Goal: Task Accomplishment & Management: Manage account settings

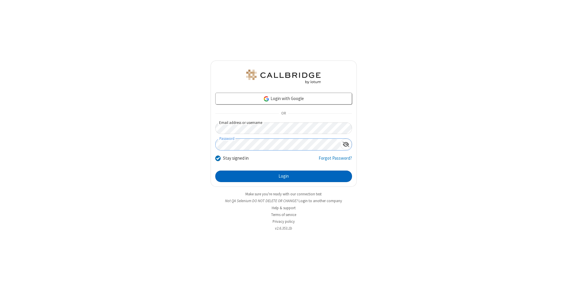
click at [283, 176] on button "Login" at bounding box center [283, 177] width 137 height 12
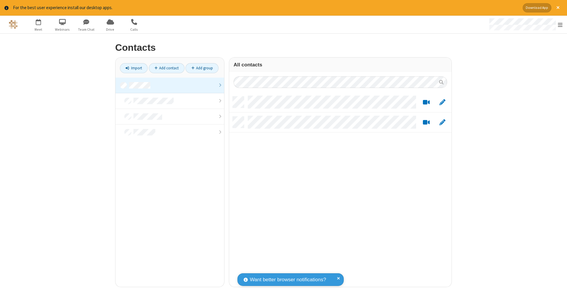
scroll to position [5, 5]
click at [170, 85] on link at bounding box center [169, 86] width 109 height 16
click at [166, 68] on link "Add contact" at bounding box center [167, 68] width 36 height 10
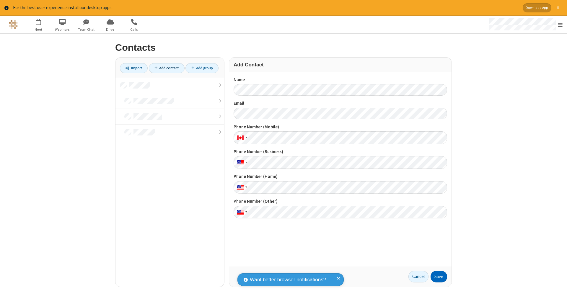
click at [438, 276] on button "Save" at bounding box center [438, 277] width 17 height 12
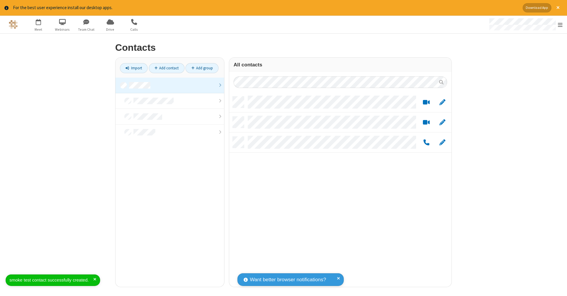
scroll to position [190, 218]
click at [166, 68] on link "Add contact" at bounding box center [167, 68] width 36 height 10
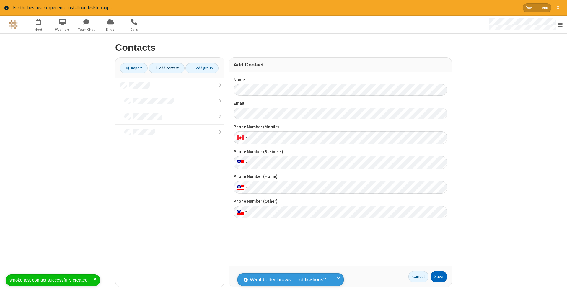
click at [438, 276] on button "Save" at bounding box center [438, 277] width 17 height 12
